Goal: Task Accomplishment & Management: Use online tool/utility

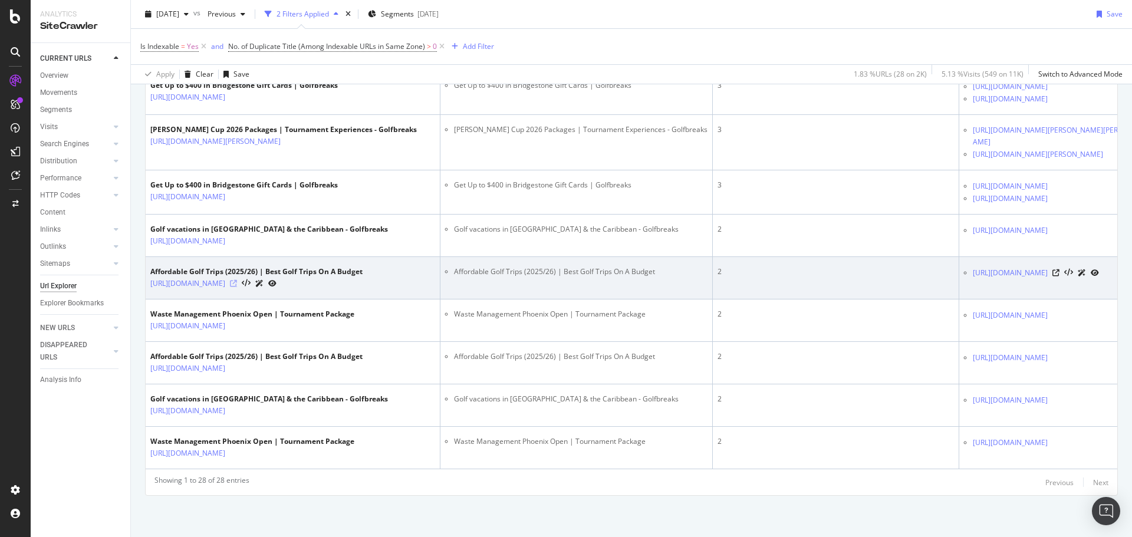
click at [237, 287] on icon at bounding box center [233, 283] width 7 height 7
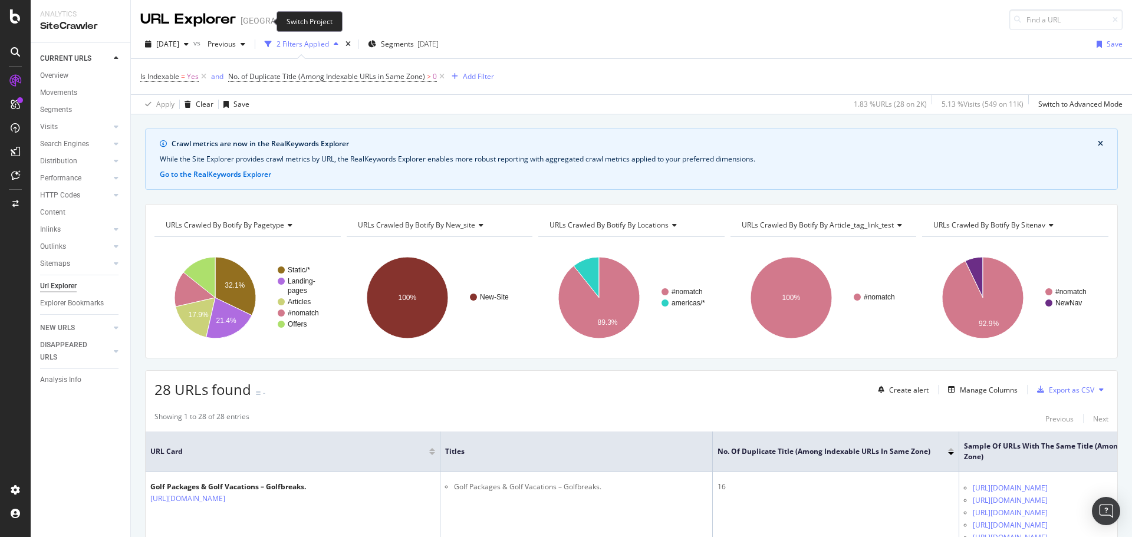
click at [320, 20] on span at bounding box center [328, 21] width 17 height 8
click at [325, 23] on icon "arrow-right-arrow-left" at bounding box center [328, 21] width 7 height 8
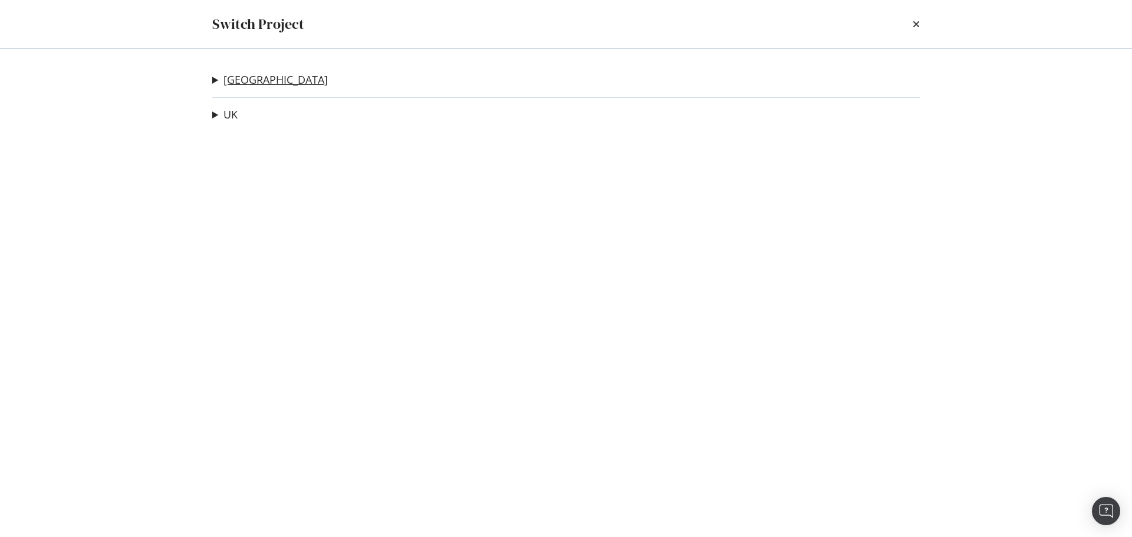
click at [237, 82] on link "USA" at bounding box center [275, 80] width 104 height 12
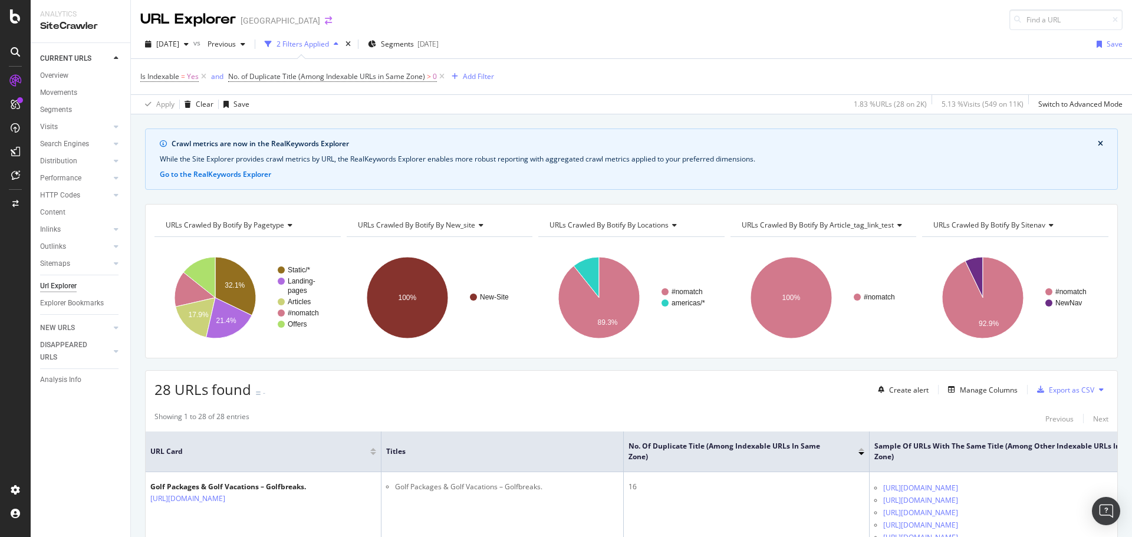
click at [325, 23] on icon "arrow-right-arrow-left" at bounding box center [328, 21] width 7 height 8
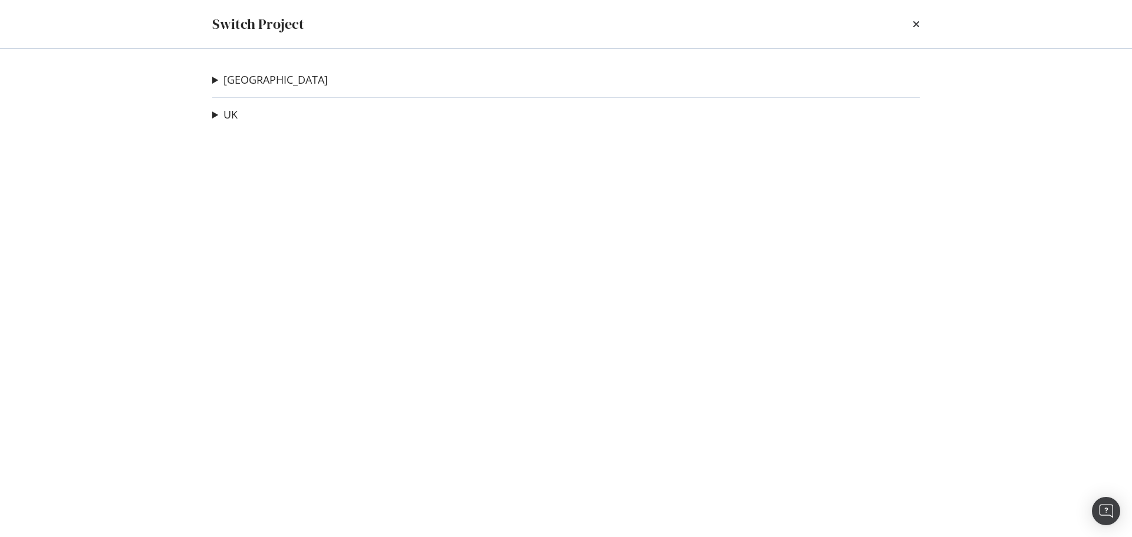
click at [908, 21] on div "Switch Project" at bounding box center [565, 24] width 707 height 20
click at [909, 22] on div "Switch Project" at bounding box center [565, 24] width 707 height 20
click at [912, 21] on div "Switch Project" at bounding box center [565, 24] width 707 height 20
click at [917, 24] on icon "times" at bounding box center [915, 23] width 7 height 9
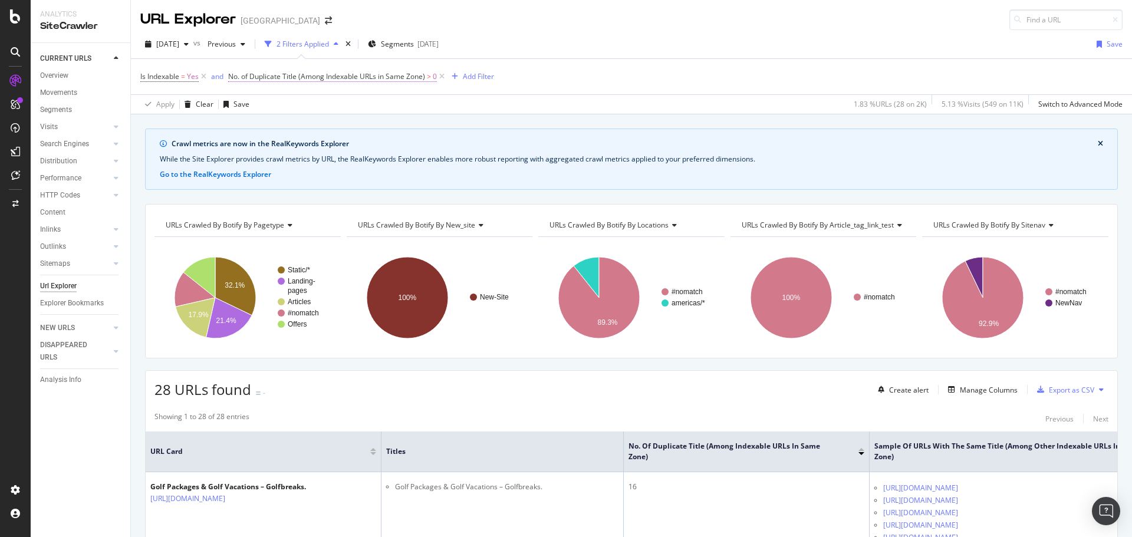
drag, startPoint x: 223, startPoint y: 75, endPoint x: 372, endPoint y: 79, distance: 149.2
click at [367, 78] on span "Is Indexable = Yes and No. of Duplicate Title (Among Indexable URLs in Same Zon…" at bounding box center [293, 76] width 307 height 10
drag, startPoint x: 225, startPoint y: 76, endPoint x: 298, endPoint y: 81, distance: 73.2
click at [298, 81] on span "Is Indexable = Yes and No. of Duplicate Title (Among Indexable URLs in Same Zon…" at bounding box center [293, 76] width 307 height 10
copy span "No. of Duplicate Title"
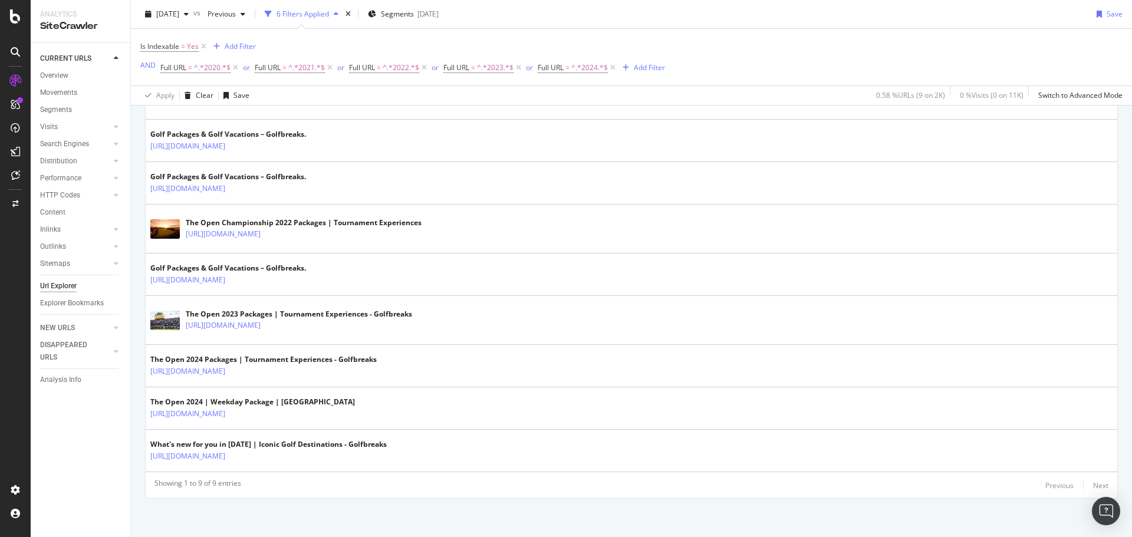
scroll to position [413, 0]
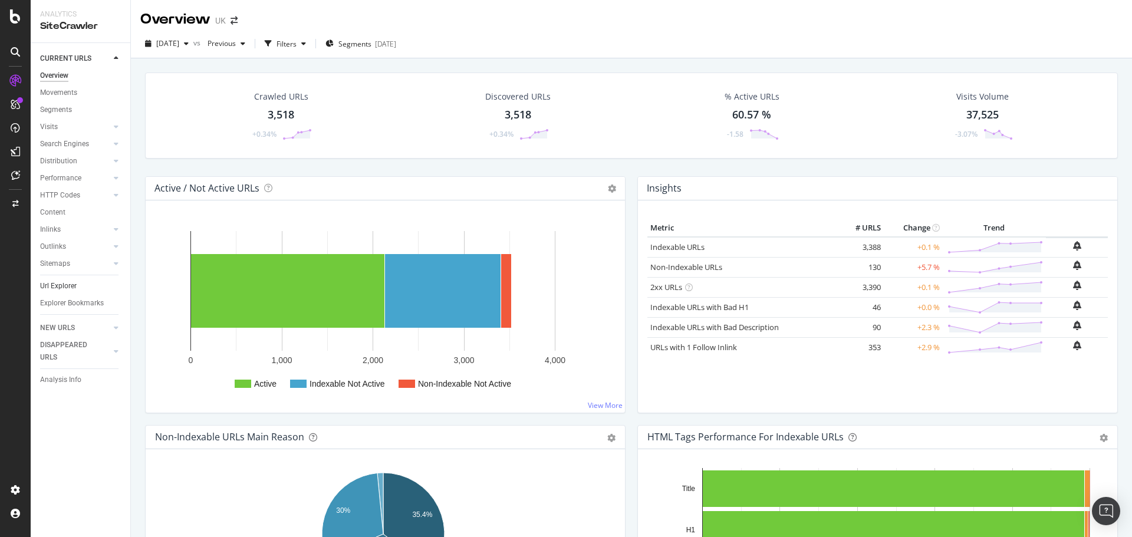
click at [84, 292] on link "Url Explorer" at bounding box center [81, 286] width 82 height 12
click at [87, 287] on link "Url Explorer" at bounding box center [81, 286] width 82 height 12
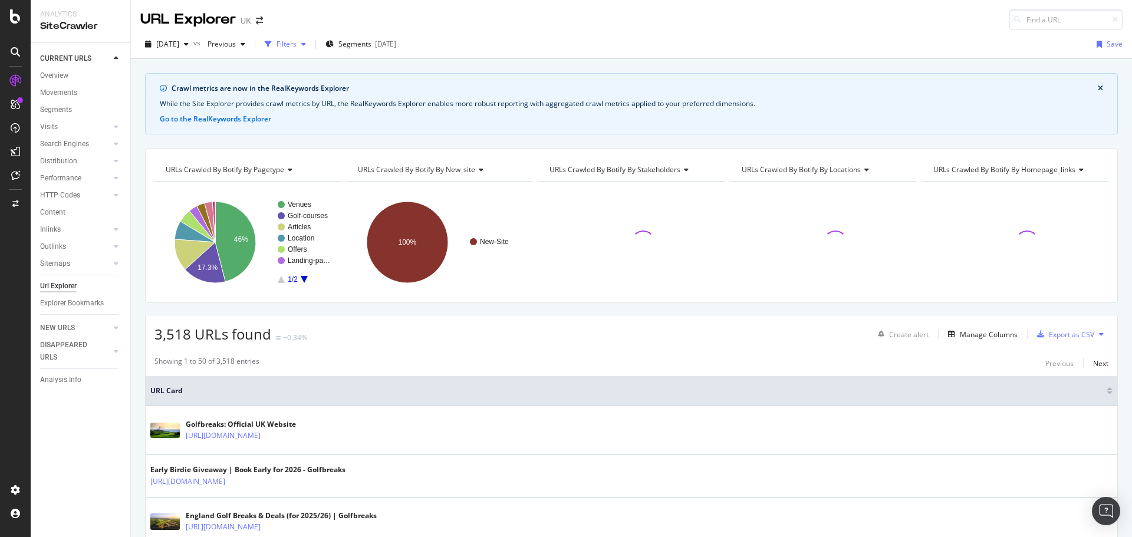
click at [276, 43] on div "button" at bounding box center [268, 44] width 17 height 17
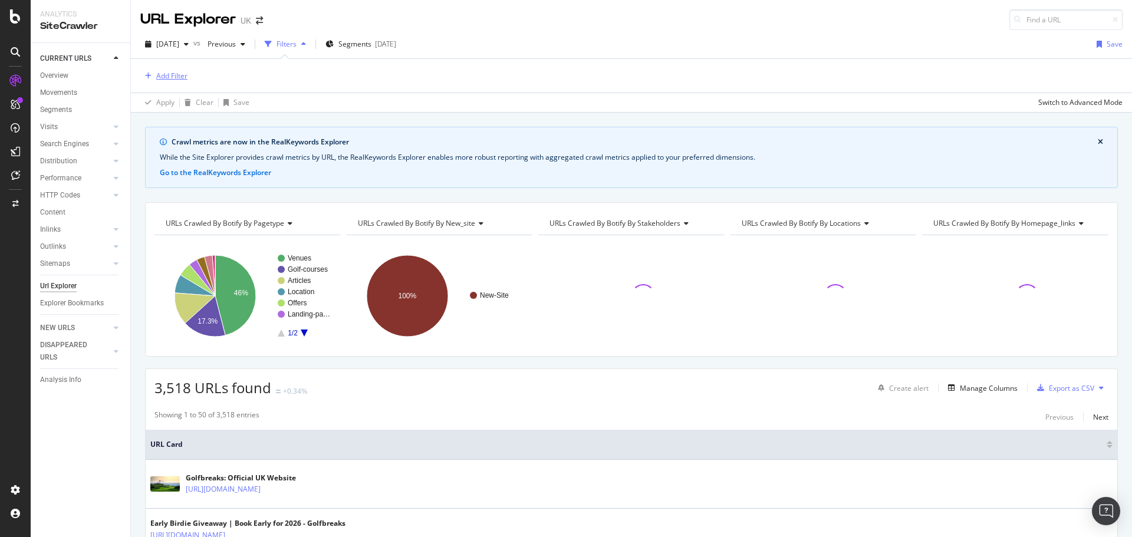
click at [185, 81] on div "Add Filter" at bounding box center [171, 76] width 31 height 10
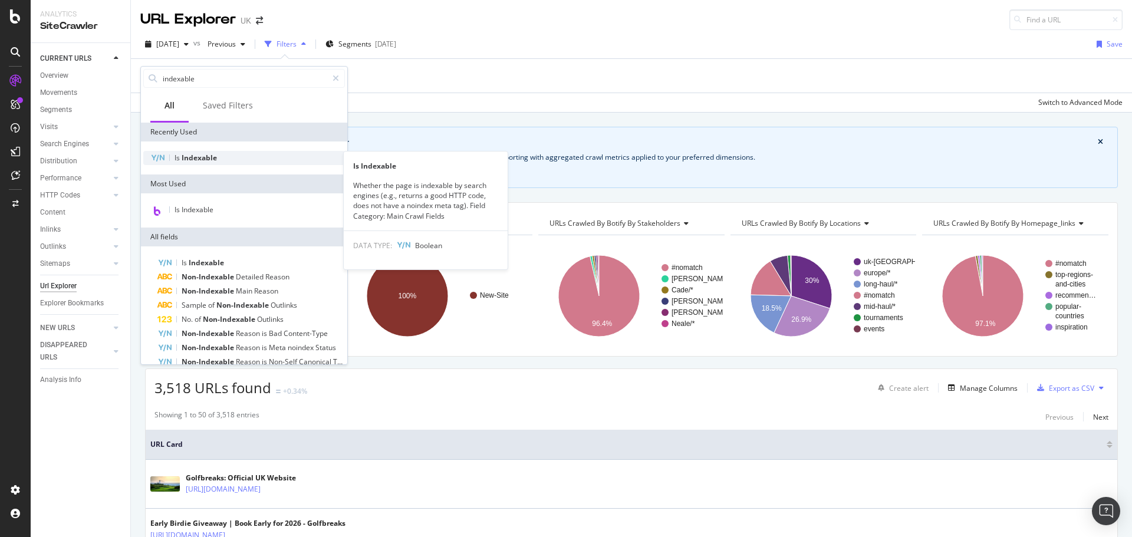
type input "indexable"
click at [210, 160] on span "Indexable" at bounding box center [199, 158] width 35 height 10
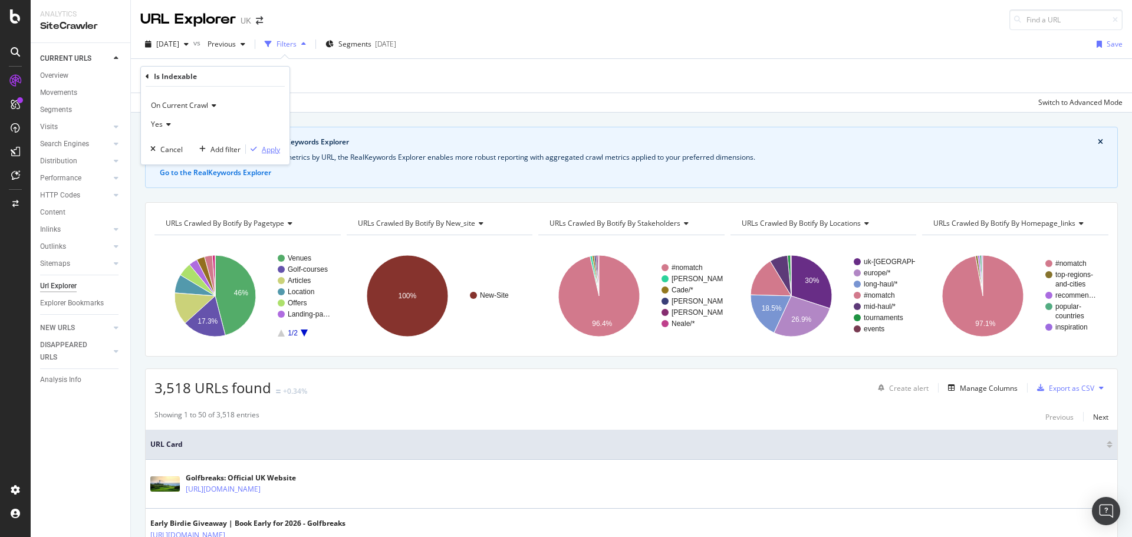
click at [273, 146] on div "Apply" at bounding box center [271, 149] width 18 height 10
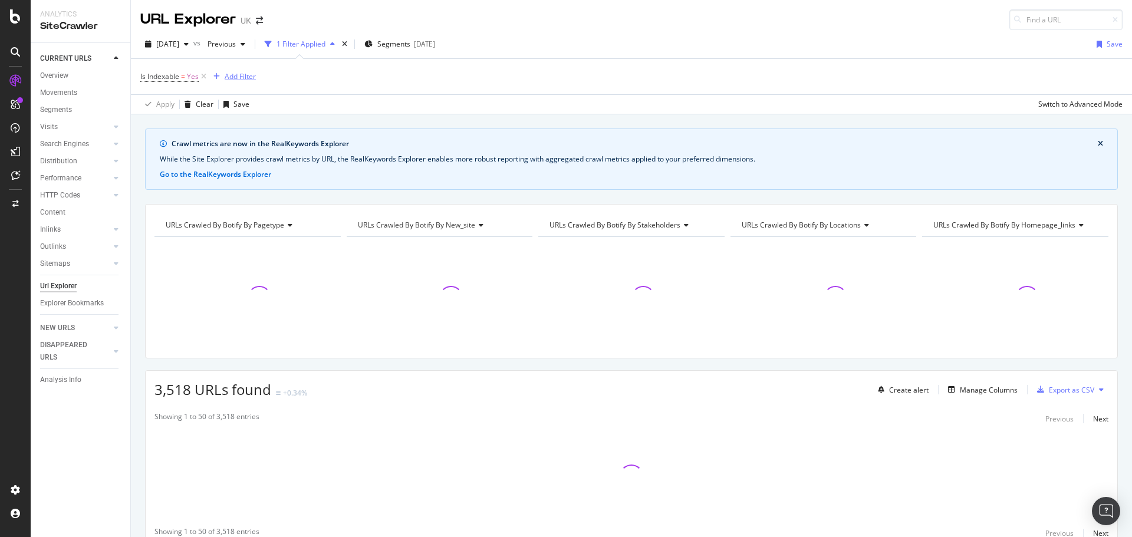
click at [249, 71] on div "Add Filter" at bounding box center [232, 76] width 47 height 13
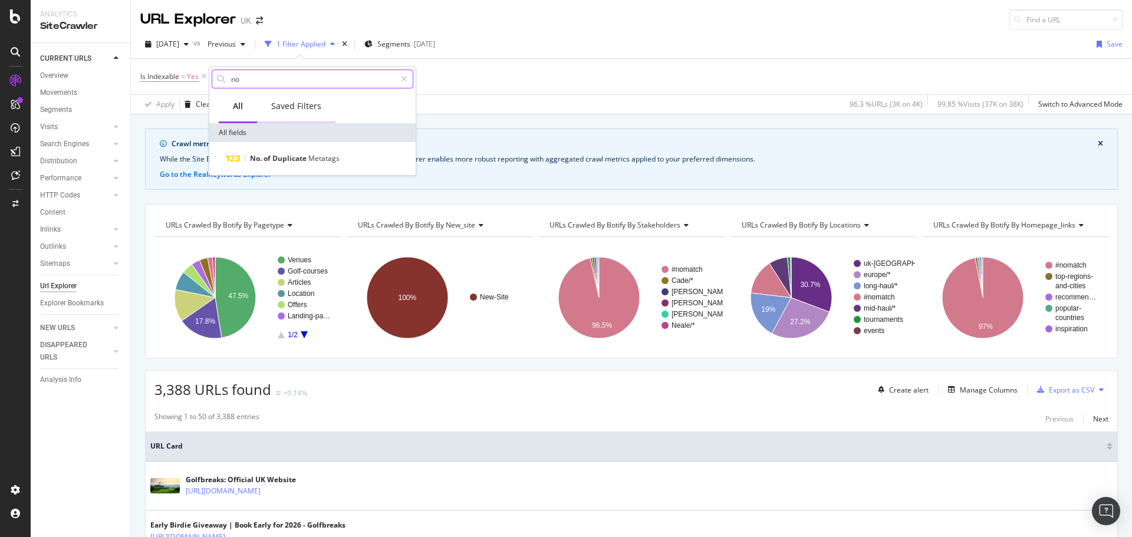
type input "n"
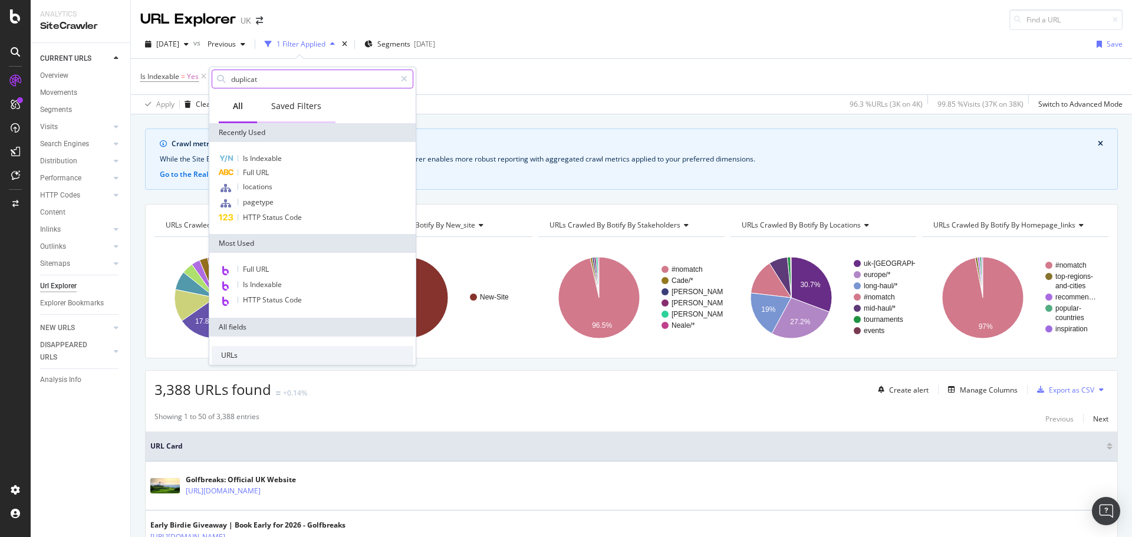
type input "duplicate"
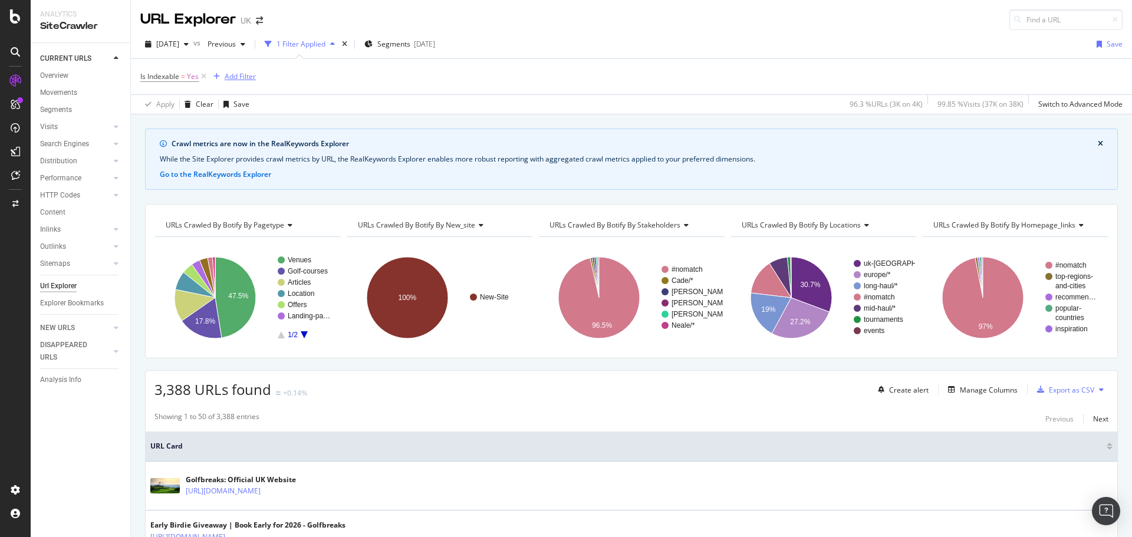
click at [243, 74] on div "Add Filter" at bounding box center [240, 76] width 31 height 10
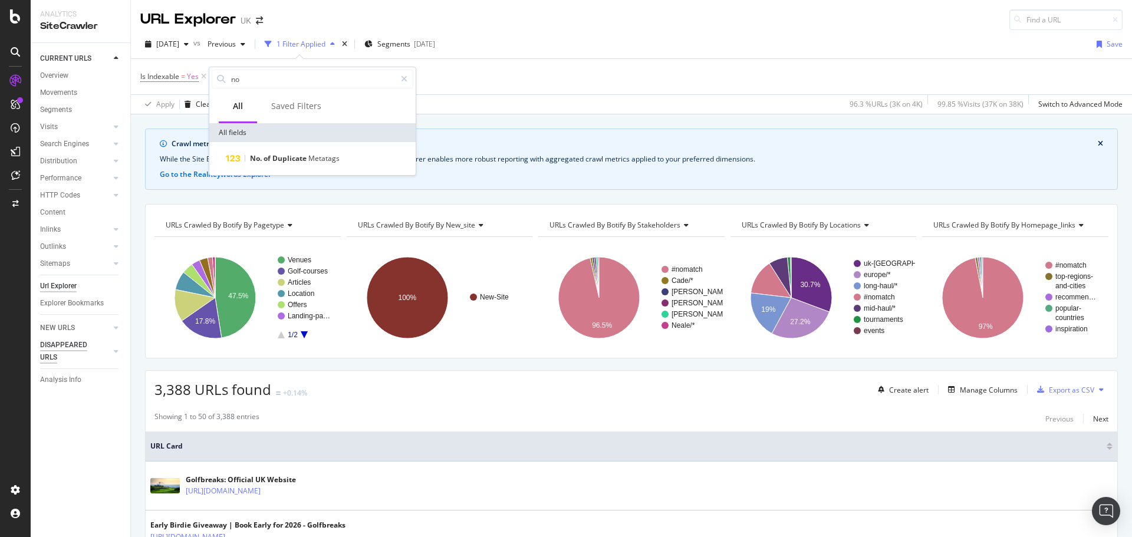
type input "n"
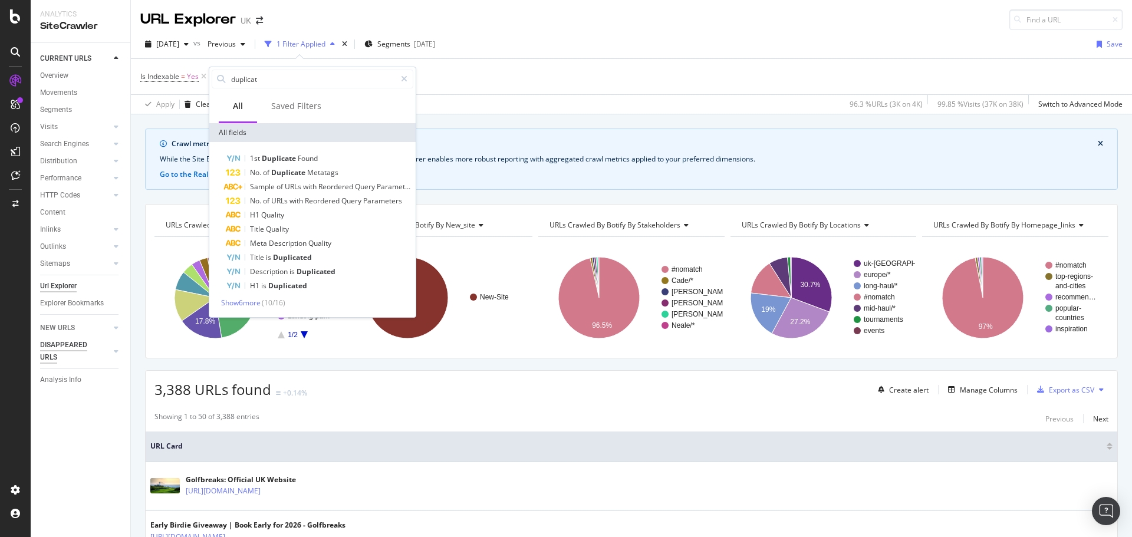
type input "duplicate"
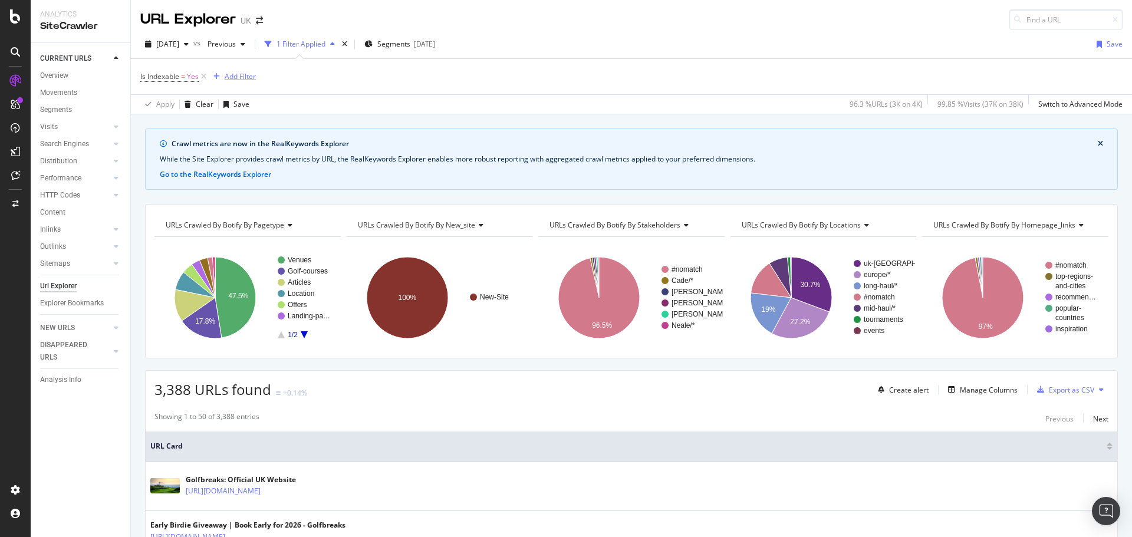
click at [240, 80] on div "Add Filter" at bounding box center [240, 76] width 31 height 10
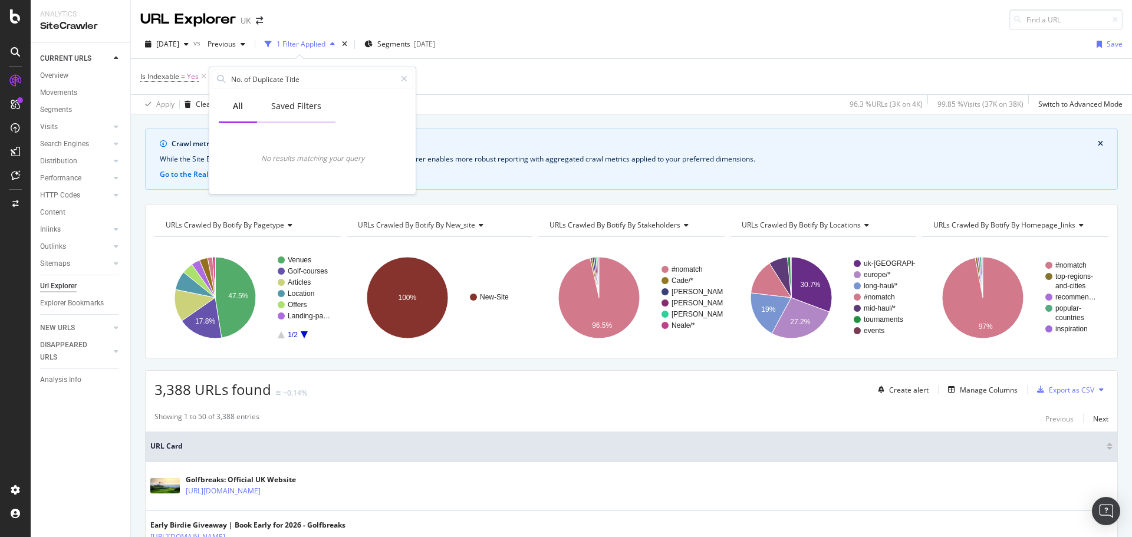
type input "No. of Duplicate Title"
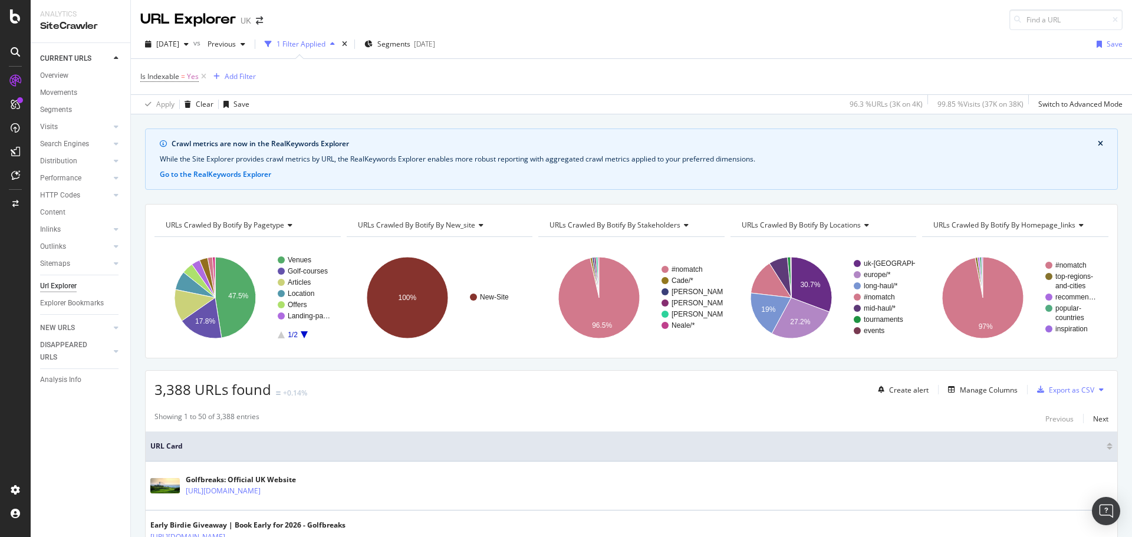
click at [508, 116] on div "Crawl metrics are now in the RealKeywords Explorer While the Site Explorer prov…" at bounding box center [631, 128] width 1001 height 28
click at [77, 133] on div "ActionBoard" at bounding box center [67, 133] width 46 height 12
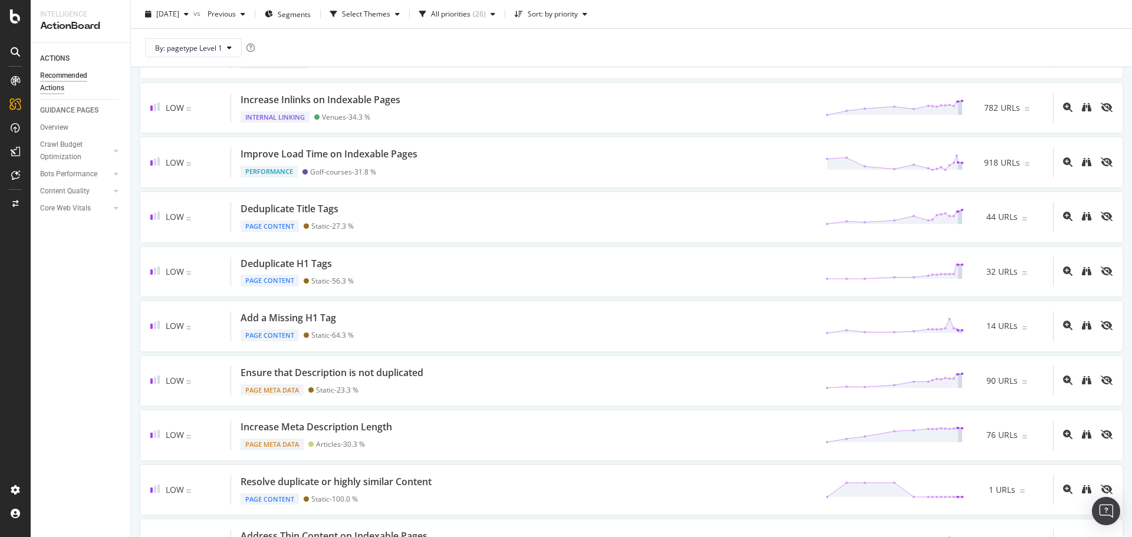
scroll to position [295, 0]
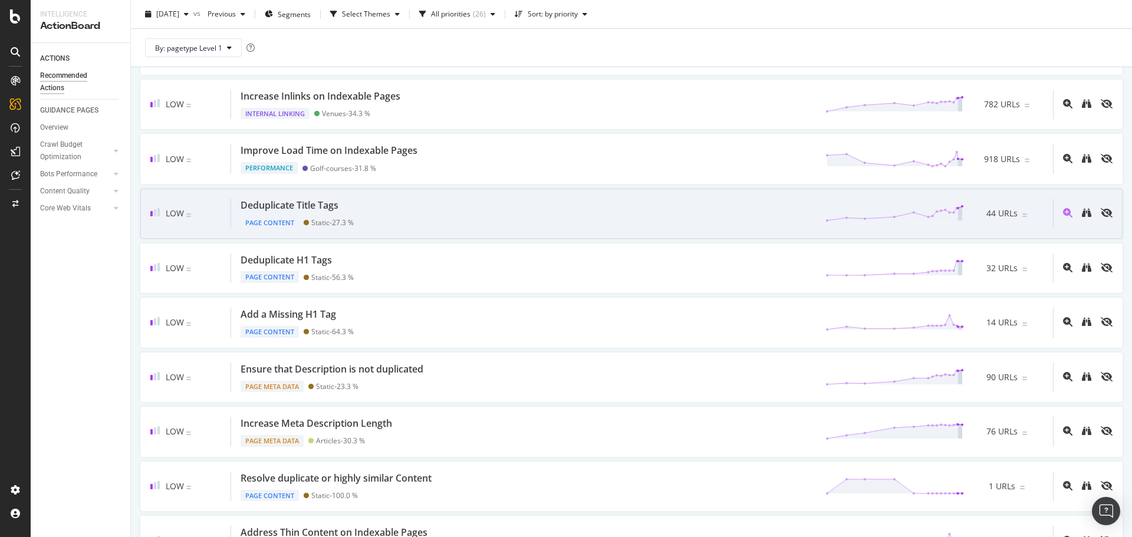
click at [375, 209] on div "Deduplicate Title Tags Page Content Static - 27.3 % 44 URLs" at bounding box center [642, 214] width 822 height 30
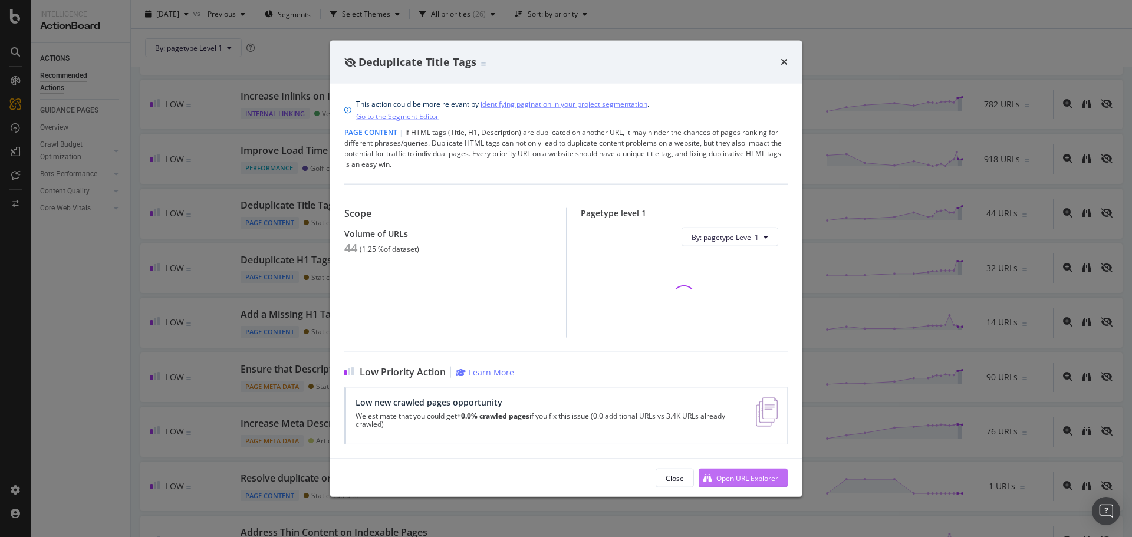
click at [736, 473] on div "Open URL Explorer" at bounding box center [747, 478] width 62 height 10
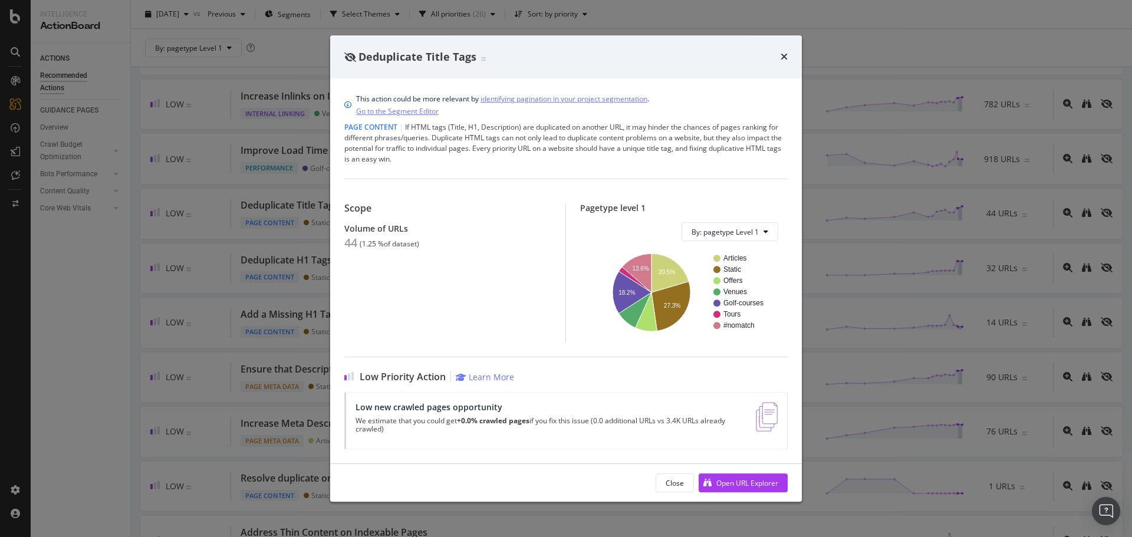
click at [777, 60] on div "Deduplicate Title Tags" at bounding box center [565, 57] width 443 height 15
click at [782, 54] on icon "times" at bounding box center [783, 56] width 7 height 9
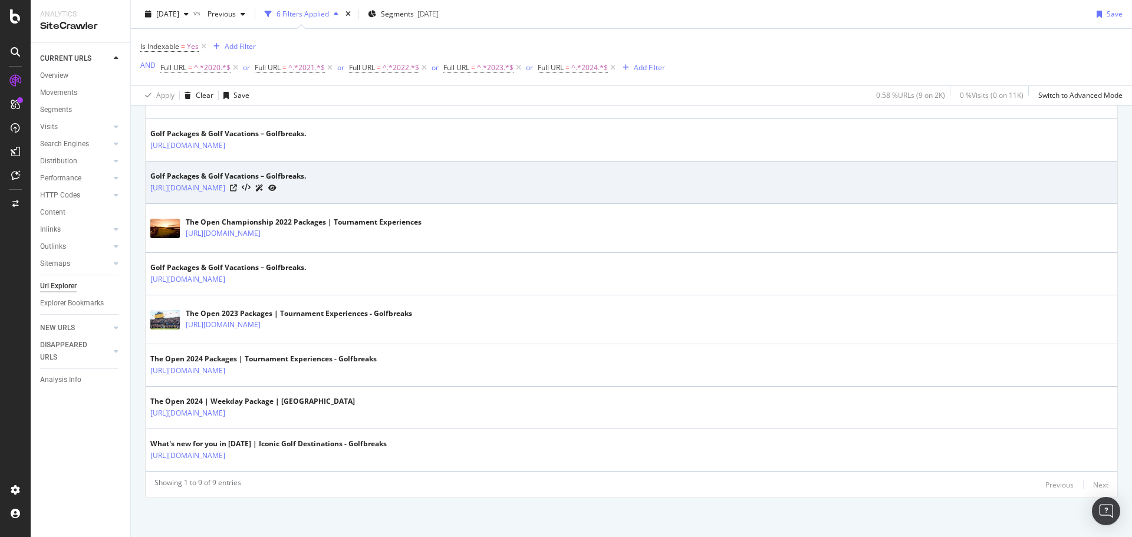
scroll to position [354, 0]
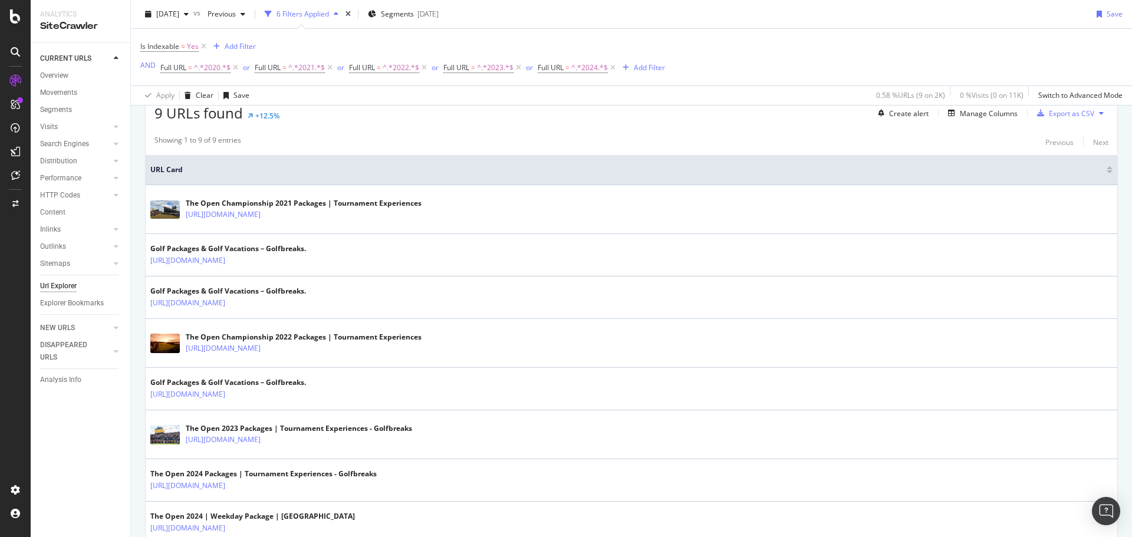
scroll to position [297, 0]
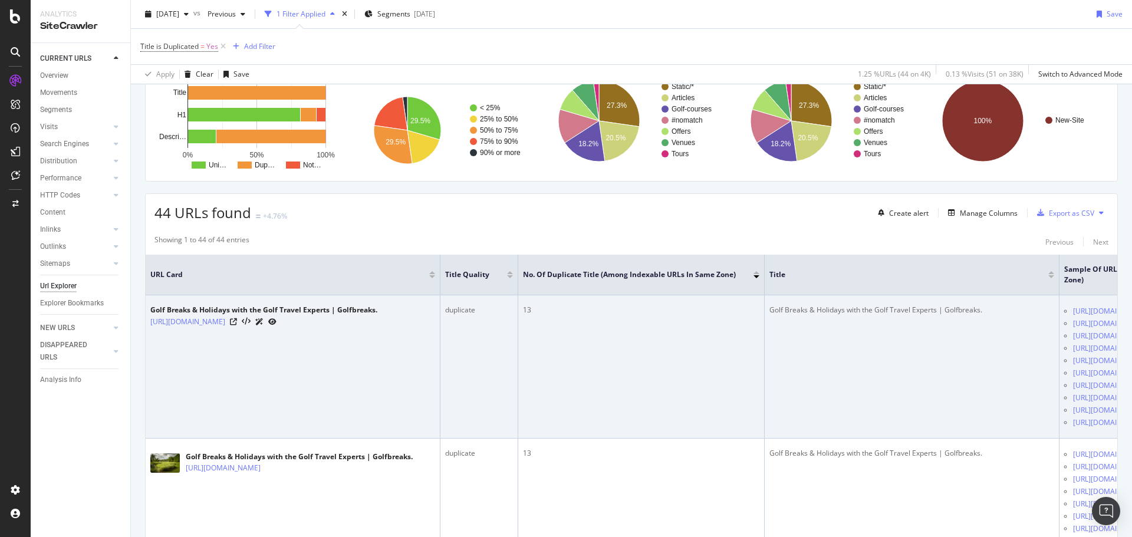
scroll to position [295, 0]
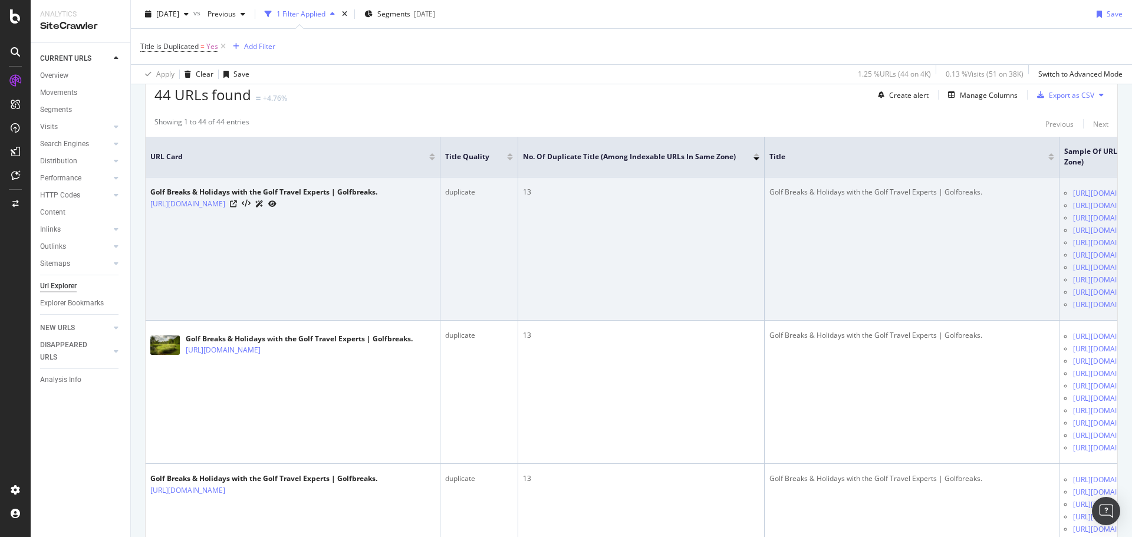
click at [196, 190] on div "Golf Breaks & Holidays with the Golf Travel Experts | Golfbreaks." at bounding box center [263, 192] width 227 height 11
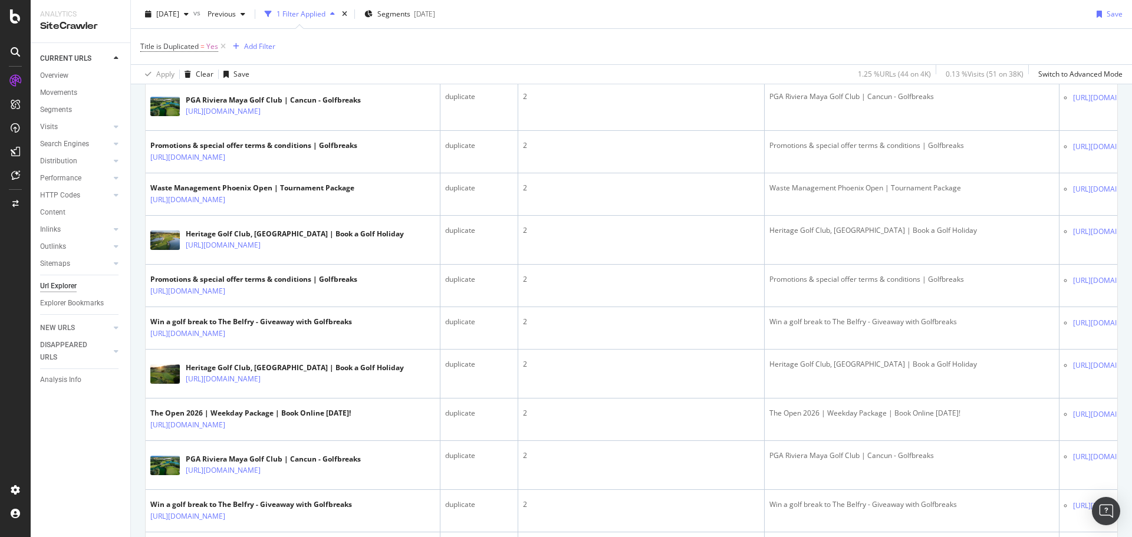
scroll to position [3183, 0]
